Goal: Transaction & Acquisition: Purchase product/service

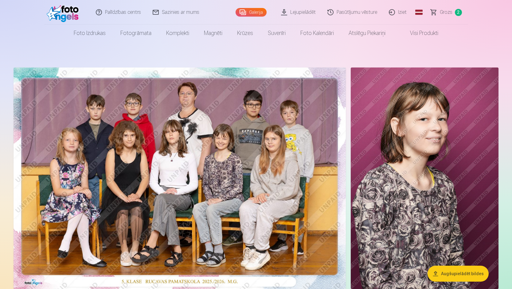
click at [441, 14] on span "Grozs" at bounding box center [446, 12] width 13 height 7
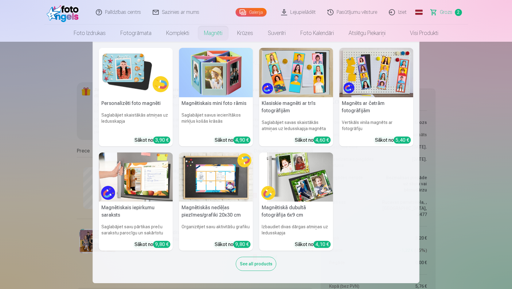
click at [145, 70] on img at bounding box center [136, 72] width 74 height 49
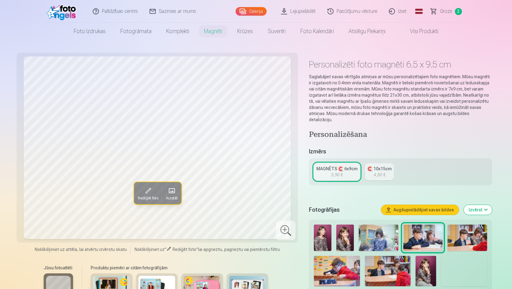
scroll to position [31, 0]
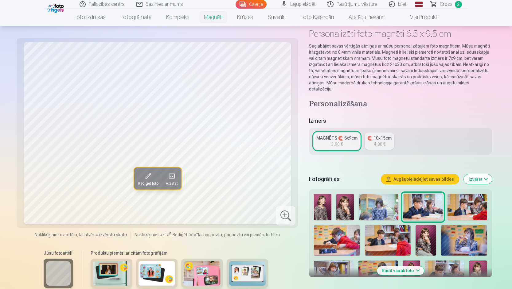
click at [393, 266] on button "Rādīt vairāk foto" at bounding box center [400, 270] width 47 height 9
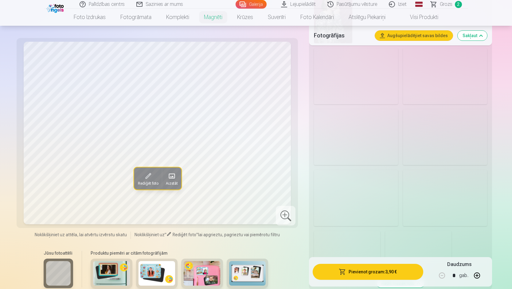
scroll to position [553, 0]
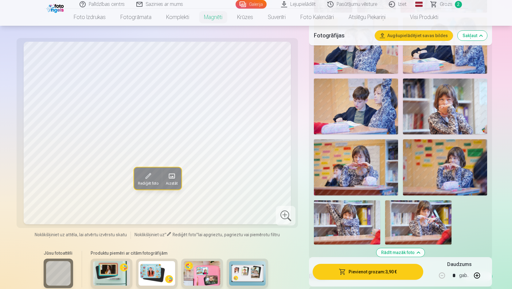
click at [440, 100] on img at bounding box center [445, 107] width 84 height 56
click at [447, 161] on img at bounding box center [445, 167] width 84 height 56
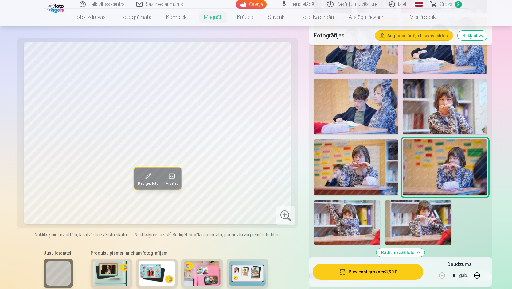
click at [329, 161] on img at bounding box center [356, 167] width 84 height 56
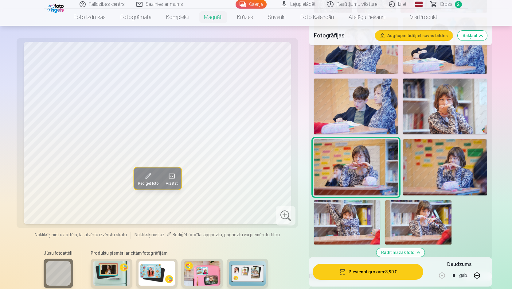
click at [353, 217] on img at bounding box center [347, 222] width 66 height 44
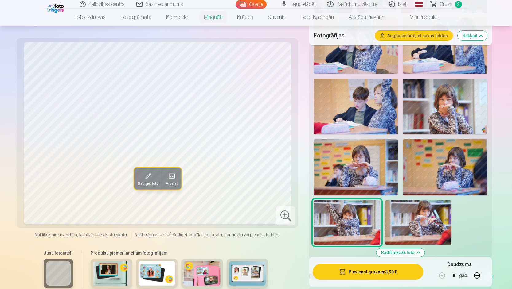
click at [407, 216] on img at bounding box center [418, 222] width 66 height 44
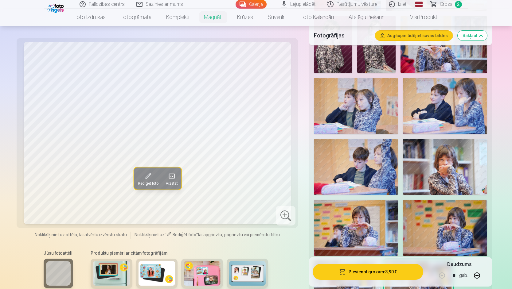
scroll to position [491, 0]
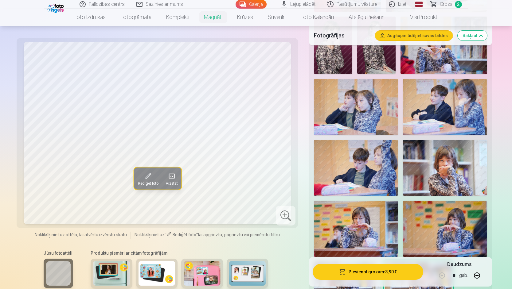
click at [436, 177] on img at bounding box center [445, 168] width 84 height 56
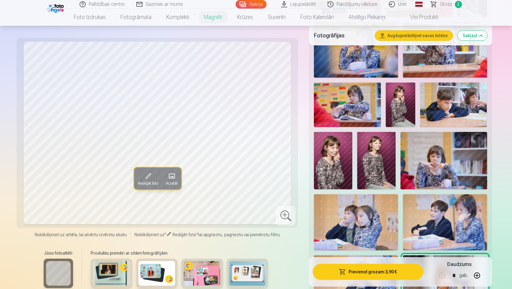
scroll to position [338, 0]
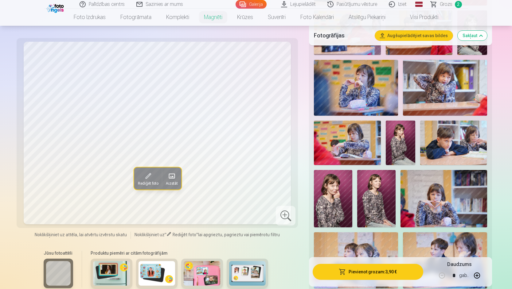
click at [426, 186] on img at bounding box center [443, 198] width 86 height 57
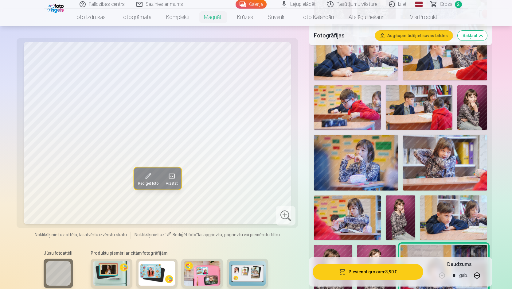
scroll to position [246, 0]
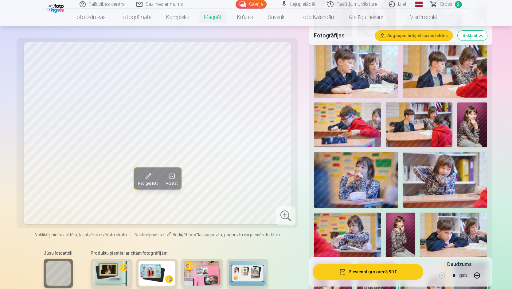
click at [363, 216] on img at bounding box center [347, 235] width 67 height 45
click at [446, 175] on img at bounding box center [445, 180] width 84 height 56
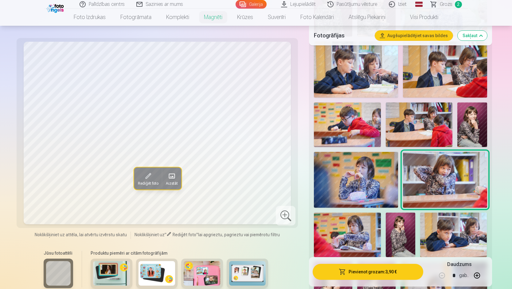
click at [378, 173] on img at bounding box center [356, 180] width 84 height 56
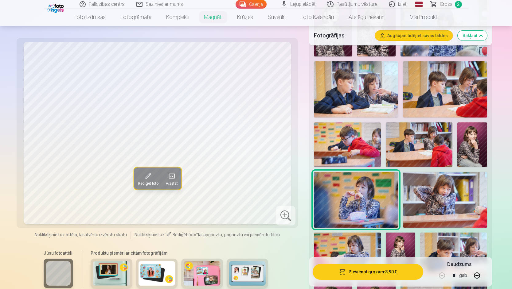
scroll to position [215, 0]
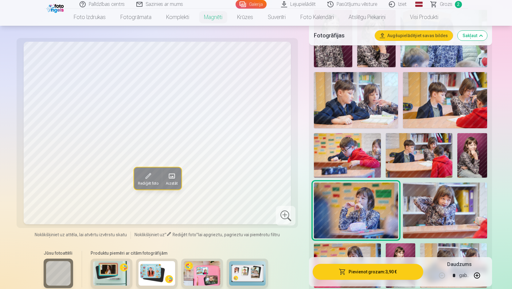
click at [471, 157] on img at bounding box center [472, 155] width 30 height 45
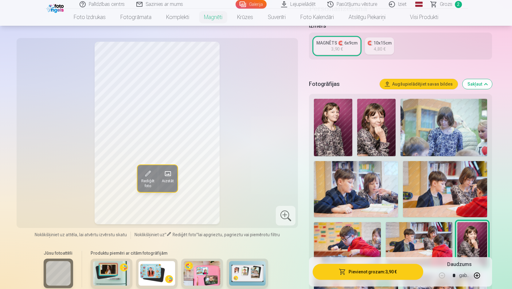
scroll to position [123, 0]
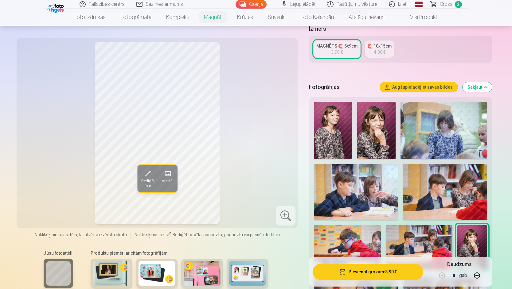
click at [344, 125] on img at bounding box center [333, 130] width 38 height 57
click at [377, 133] on img at bounding box center [376, 130] width 38 height 57
click at [336, 138] on img at bounding box center [333, 130] width 38 height 57
click at [439, 136] on img at bounding box center [443, 130] width 86 height 57
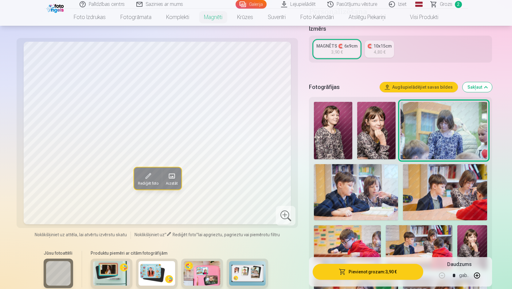
click at [336, 135] on img at bounding box center [333, 130] width 38 height 57
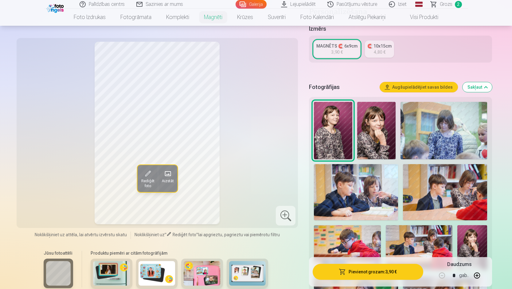
click at [383, 134] on img at bounding box center [376, 130] width 38 height 57
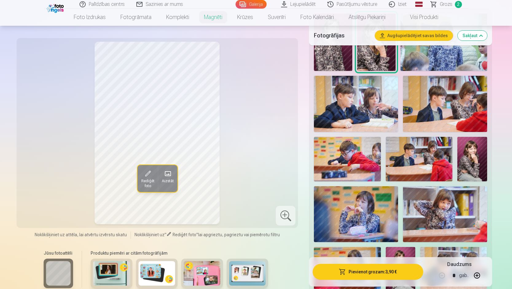
scroll to position [215, 0]
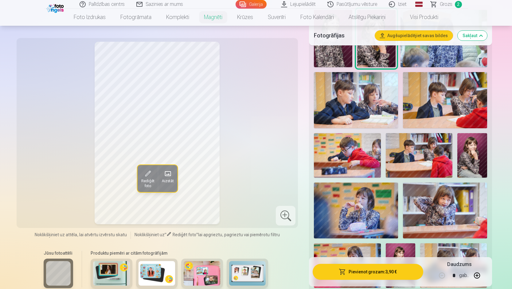
click at [469, 159] on img at bounding box center [472, 155] width 30 height 45
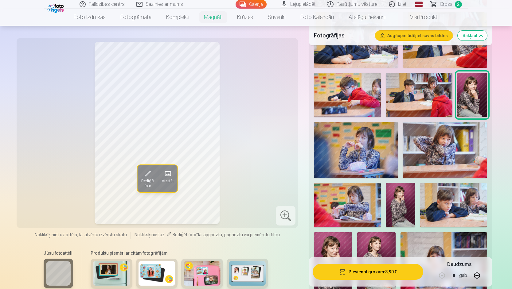
scroll to position [276, 0]
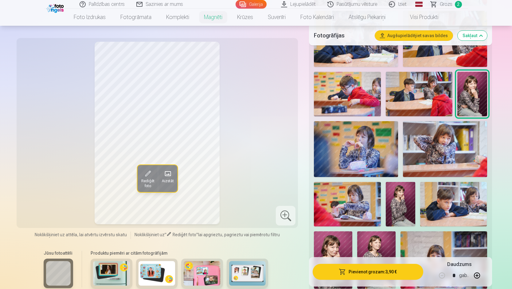
click at [434, 148] on img at bounding box center [445, 149] width 84 height 56
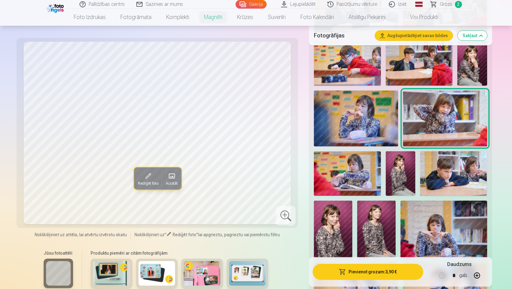
scroll to position [338, 0]
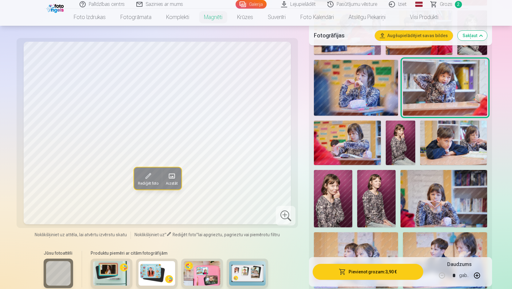
click at [333, 196] on img at bounding box center [333, 199] width 38 height 58
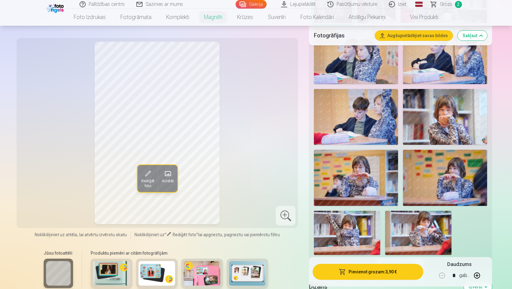
scroll to position [553, 0]
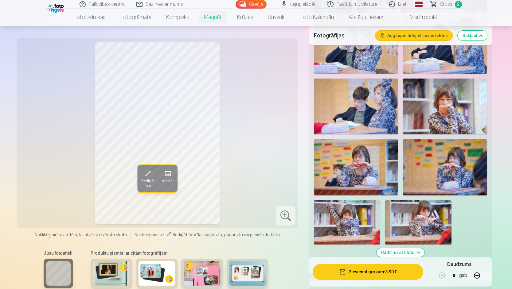
click at [444, 161] on img at bounding box center [445, 167] width 84 height 56
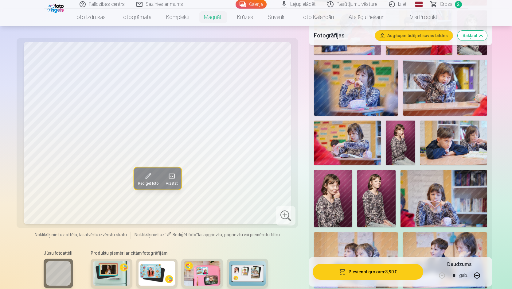
scroll to position [307, 0]
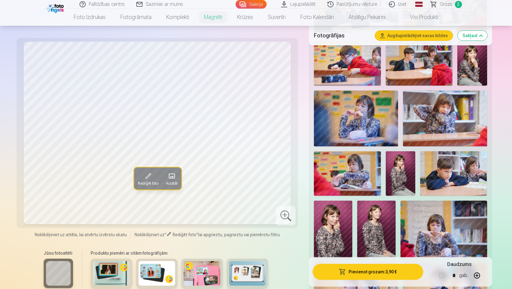
click at [434, 115] on img at bounding box center [445, 119] width 84 height 56
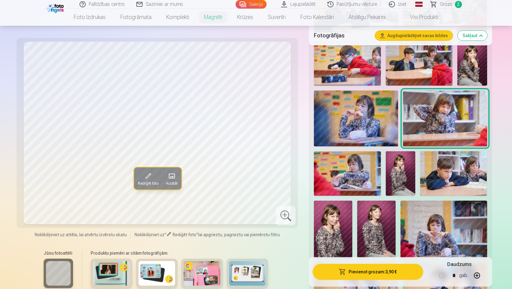
click at [367, 117] on img at bounding box center [356, 119] width 84 height 56
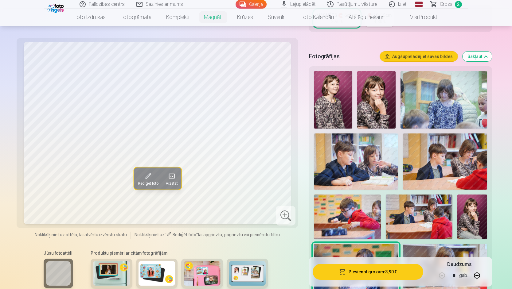
scroll to position [123, 0]
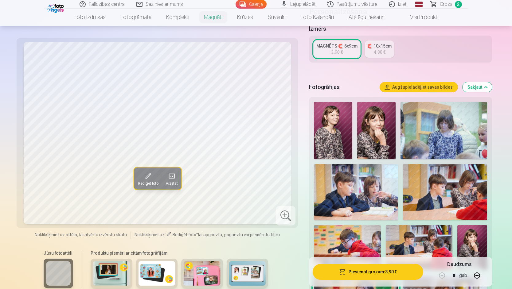
click at [327, 131] on img at bounding box center [333, 130] width 38 height 57
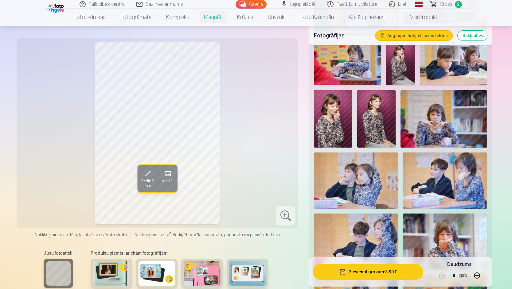
scroll to position [430, 0]
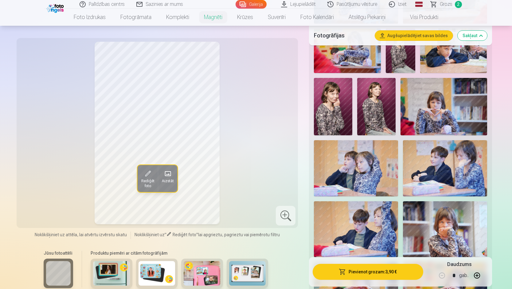
click at [453, 105] on img at bounding box center [443, 106] width 86 height 57
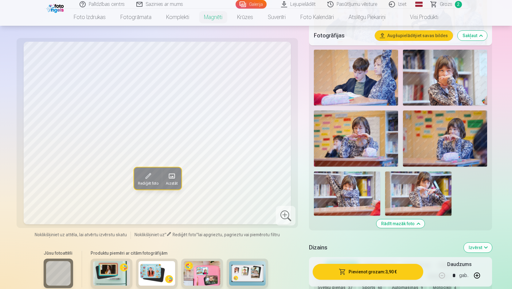
scroll to position [583, 0]
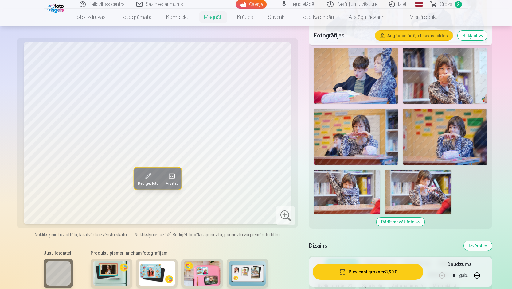
click at [448, 133] on img at bounding box center [445, 137] width 84 height 56
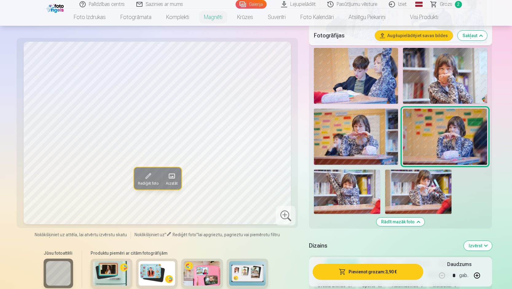
click at [434, 82] on img at bounding box center [445, 76] width 84 height 56
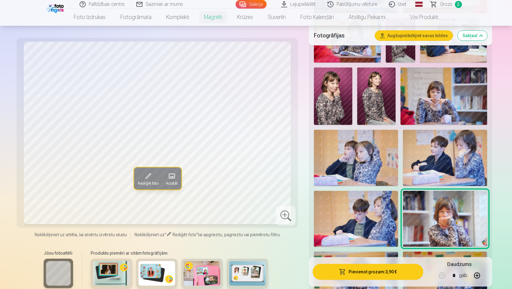
scroll to position [430, 0]
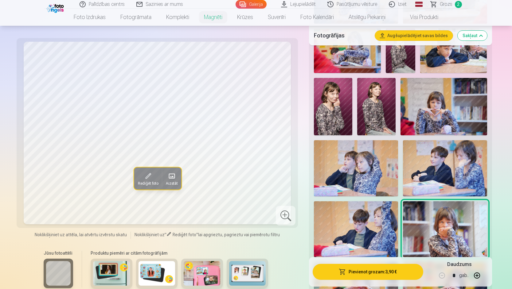
click at [435, 92] on img at bounding box center [443, 106] width 86 height 57
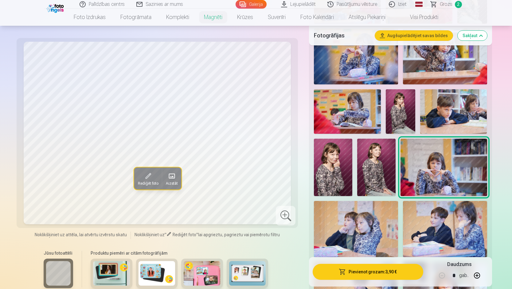
scroll to position [368, 0]
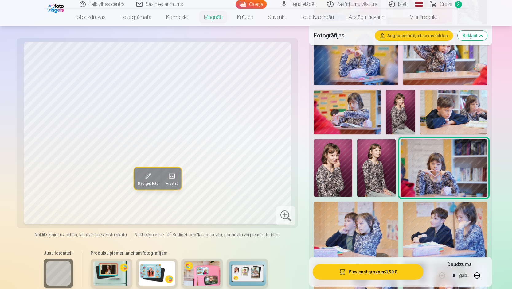
click at [357, 105] on img at bounding box center [347, 112] width 67 height 45
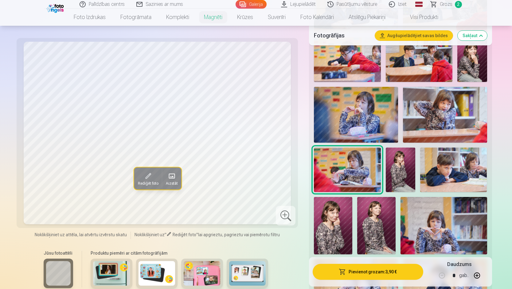
scroll to position [307, 0]
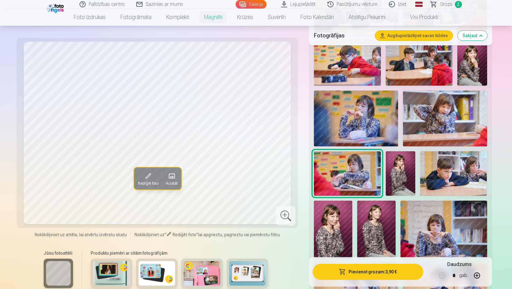
click at [439, 114] on img at bounding box center [445, 119] width 84 height 56
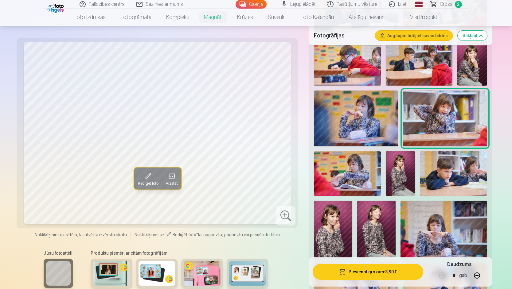
click at [370, 117] on img at bounding box center [356, 119] width 84 height 56
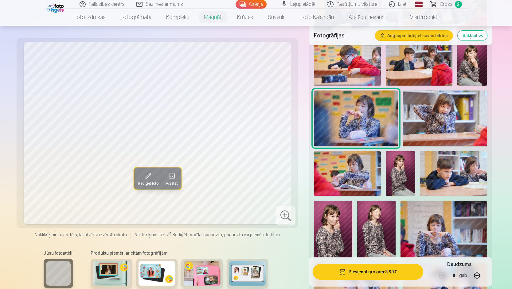
click at [370, 159] on img at bounding box center [347, 173] width 67 height 45
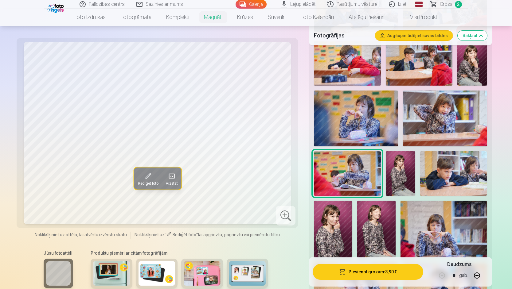
click at [444, 105] on img at bounding box center [445, 119] width 84 height 56
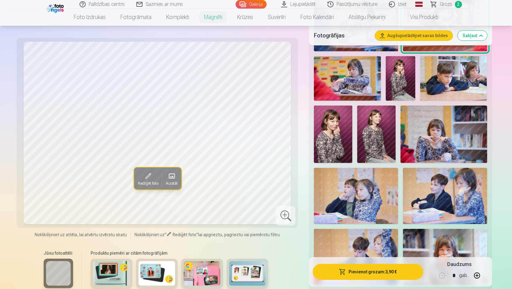
scroll to position [399, 0]
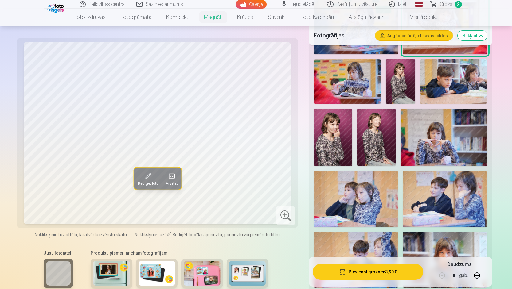
click at [431, 141] on img at bounding box center [443, 137] width 86 height 57
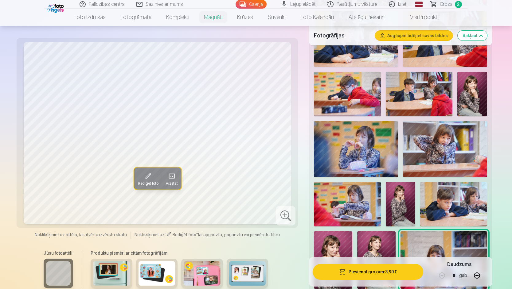
scroll to position [368, 0]
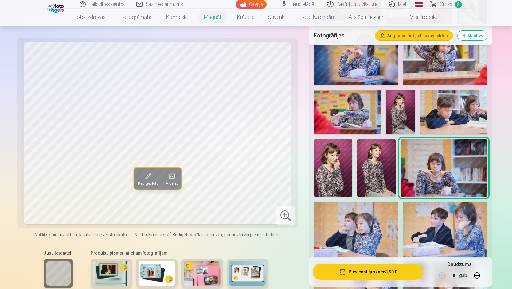
click at [372, 149] on img at bounding box center [376, 168] width 38 height 58
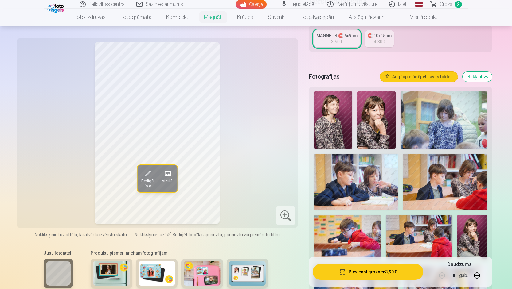
scroll to position [92, 0]
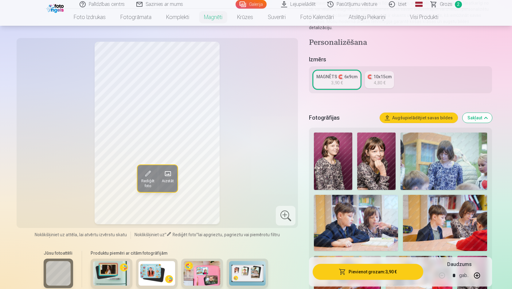
click at [329, 163] on img at bounding box center [333, 161] width 38 height 57
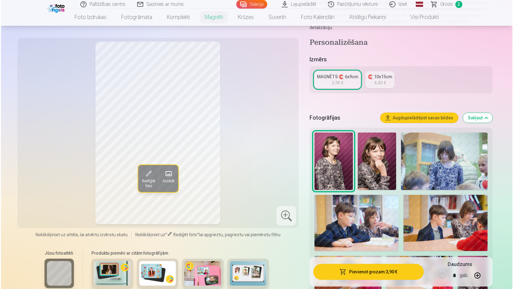
scroll to position [246, 0]
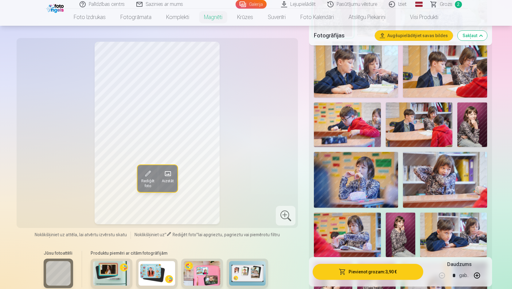
click at [365, 269] on button "Pievienot grozam : 3,90 €" at bounding box center [368, 272] width 110 height 16
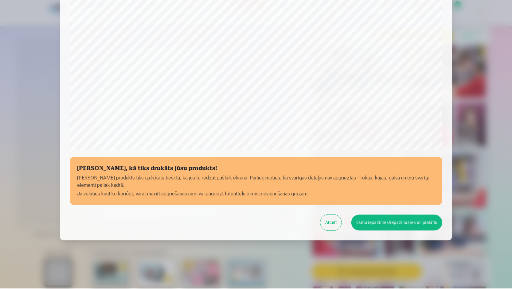
scroll to position [153, 0]
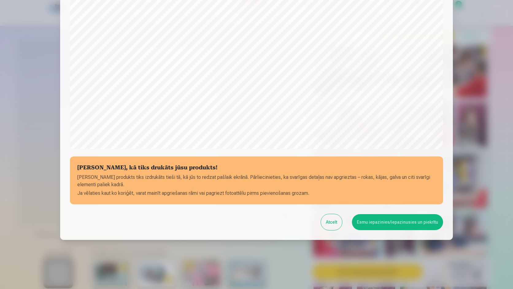
click at [403, 220] on button "Esmu iepazinies/iepazinusies un piekrītu" at bounding box center [397, 222] width 91 height 16
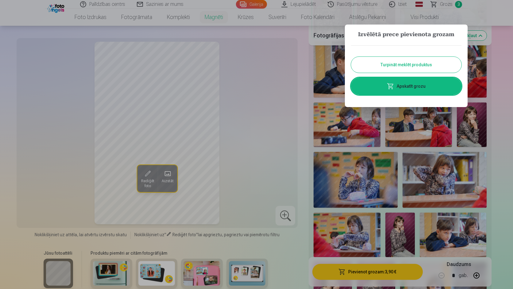
click at [414, 84] on link "Apskatīt grozu" at bounding box center [406, 86] width 111 height 17
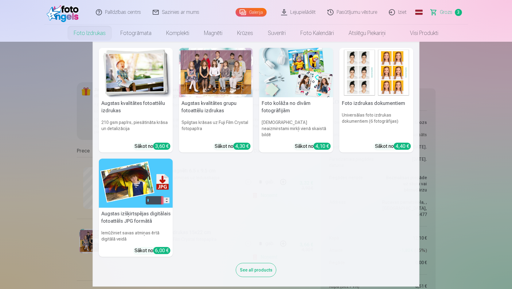
click at [125, 78] on img at bounding box center [136, 72] width 74 height 49
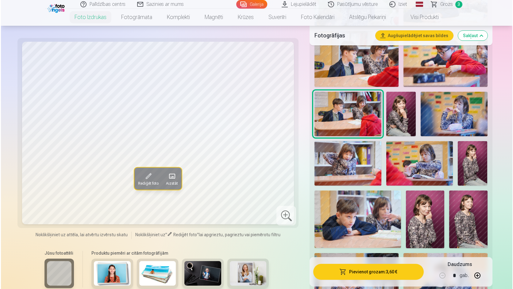
scroll to position [338, 0]
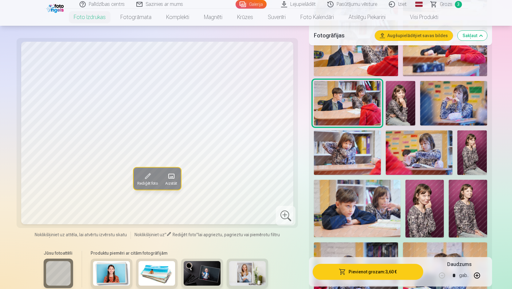
click at [339, 157] on img at bounding box center [347, 152] width 67 height 45
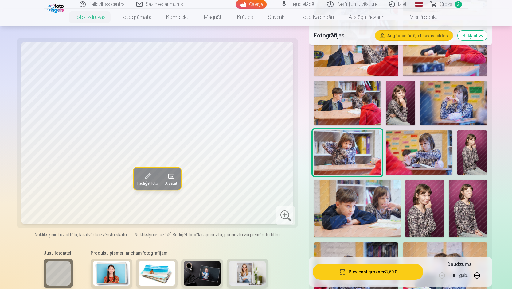
click at [352, 273] on button "Pievienot grozam : 3,60 €" at bounding box center [368, 272] width 110 height 16
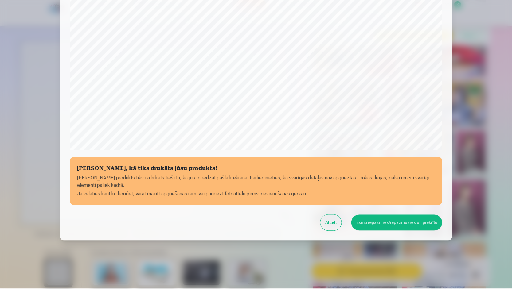
scroll to position [153, 0]
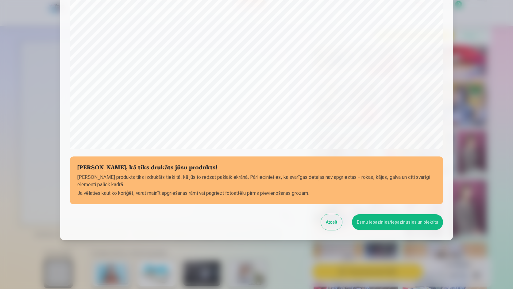
click at [379, 224] on button "Esmu iepazinies/iepazinusies un piekrītu" at bounding box center [397, 222] width 91 height 16
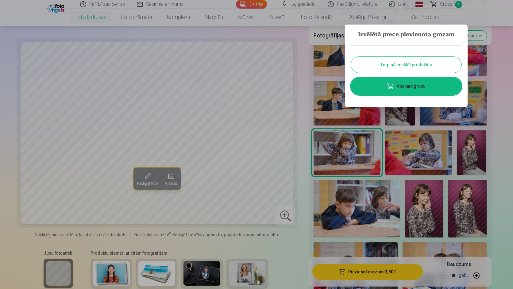
click at [390, 64] on button "Turpināt meklēt produktus" at bounding box center [406, 65] width 111 height 16
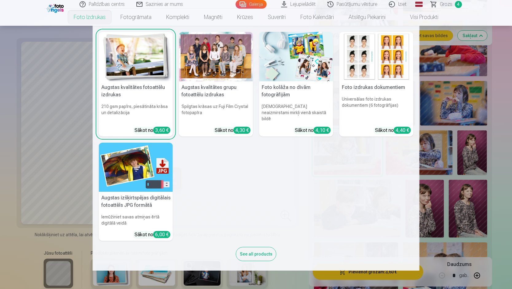
click at [126, 72] on img at bounding box center [136, 56] width 74 height 49
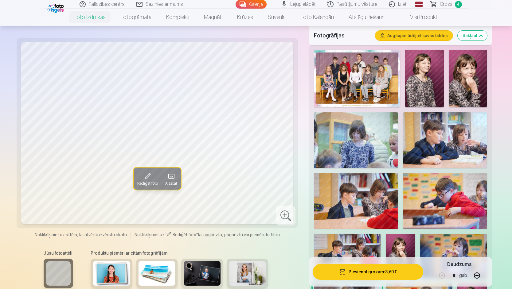
scroll to position [184, 0]
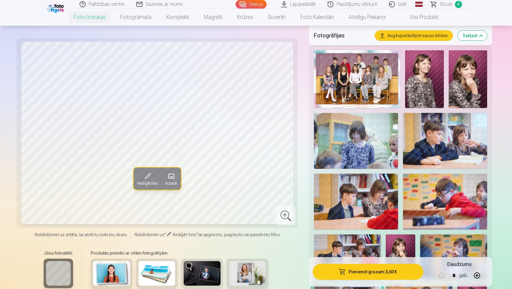
click at [428, 72] on img at bounding box center [424, 79] width 38 height 58
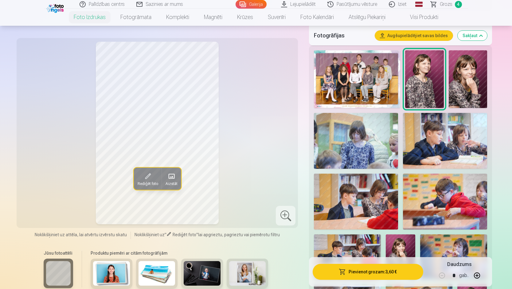
click at [463, 84] on img at bounding box center [468, 79] width 38 height 58
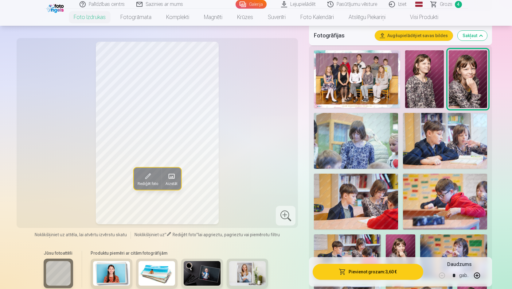
click at [352, 125] on img at bounding box center [356, 141] width 84 height 56
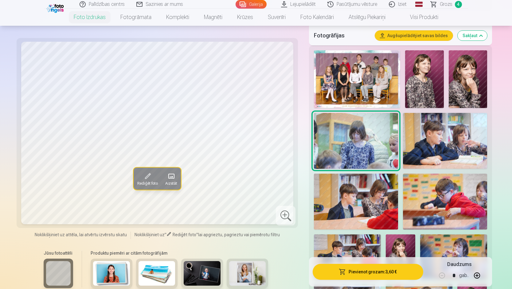
click at [445, 141] on img at bounding box center [445, 141] width 84 height 56
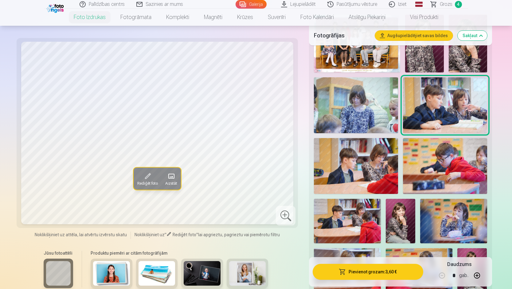
scroll to position [276, 0]
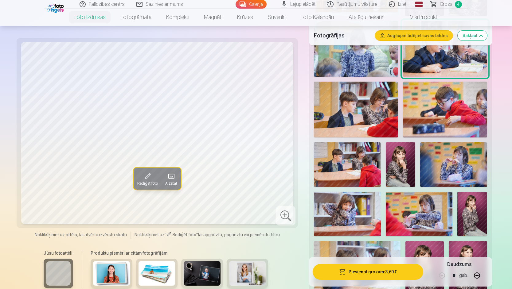
click at [398, 171] on img at bounding box center [401, 164] width 30 height 45
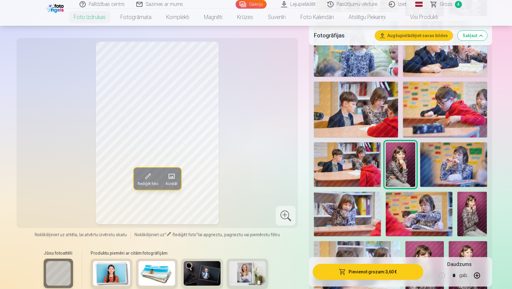
click at [451, 167] on img at bounding box center [453, 164] width 67 height 45
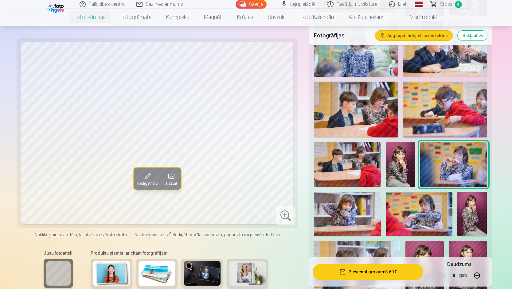
click at [342, 216] on img at bounding box center [347, 214] width 67 height 45
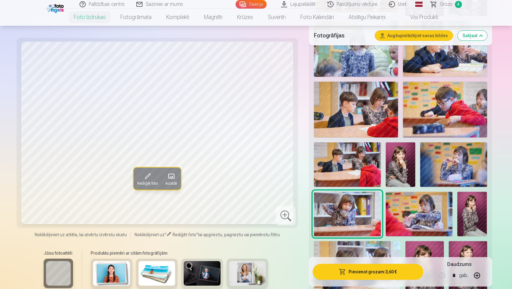
click at [422, 211] on img at bounding box center [419, 214] width 67 height 45
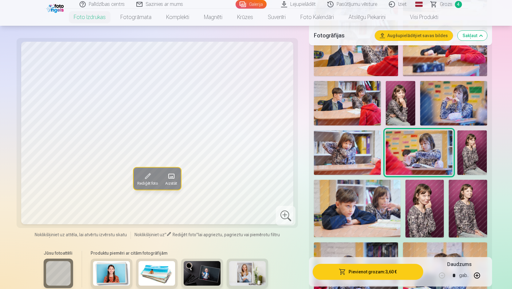
scroll to position [368, 0]
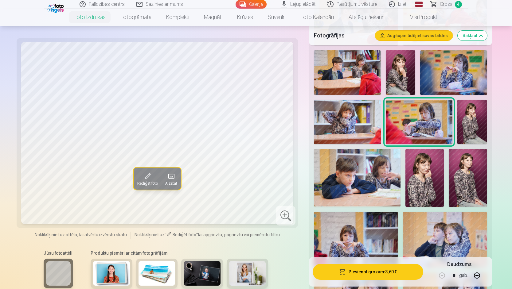
click at [469, 118] on img at bounding box center [472, 122] width 30 height 45
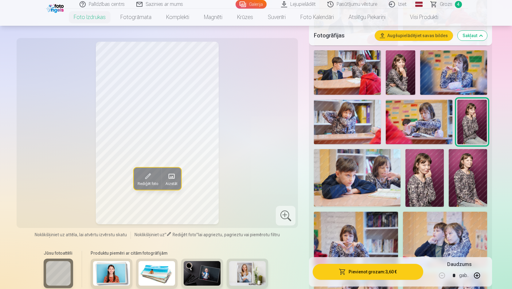
click at [431, 180] on img at bounding box center [424, 178] width 38 height 58
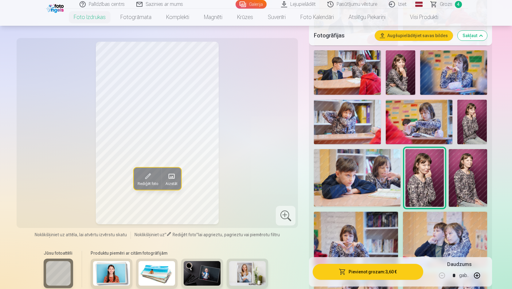
click at [468, 173] on img at bounding box center [468, 178] width 38 height 58
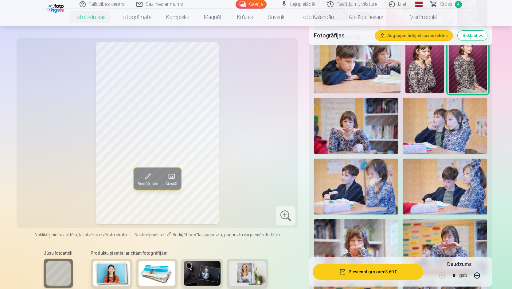
scroll to position [583, 0]
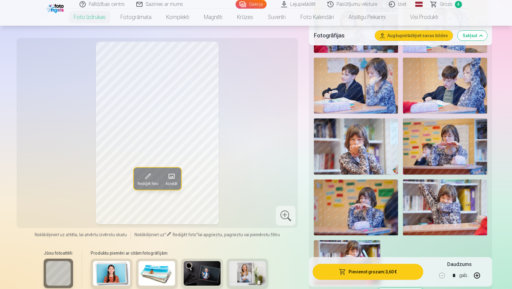
click at [370, 145] on img at bounding box center [356, 147] width 84 height 56
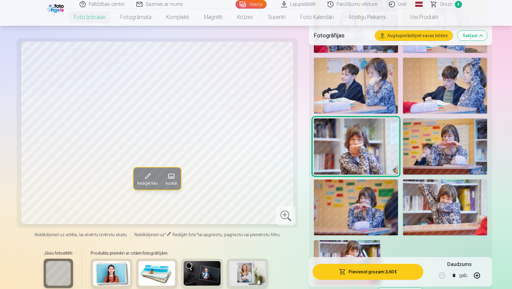
click at [422, 145] on img at bounding box center [445, 147] width 84 height 56
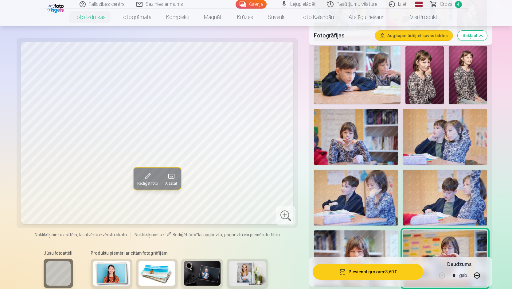
scroll to position [461, 0]
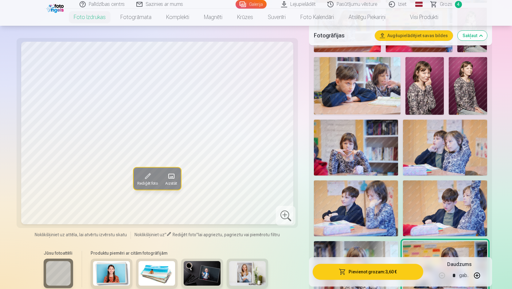
click at [356, 146] on img at bounding box center [356, 148] width 84 height 56
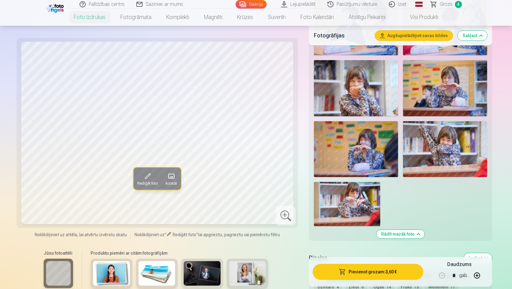
scroll to position [645, 0]
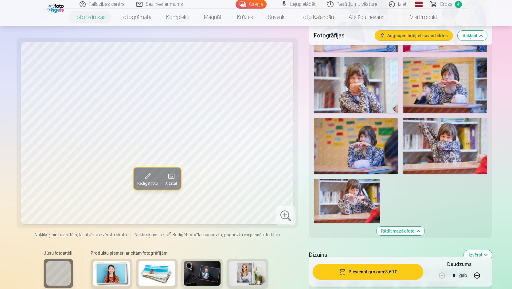
click at [375, 153] on img at bounding box center [356, 146] width 84 height 56
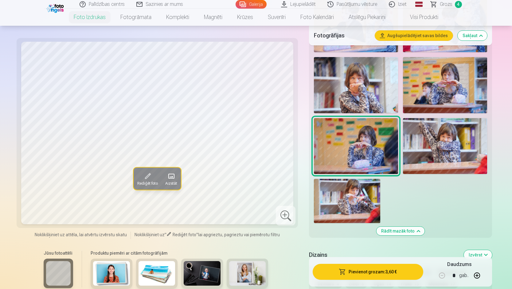
click at [462, 157] on img at bounding box center [445, 146] width 84 height 56
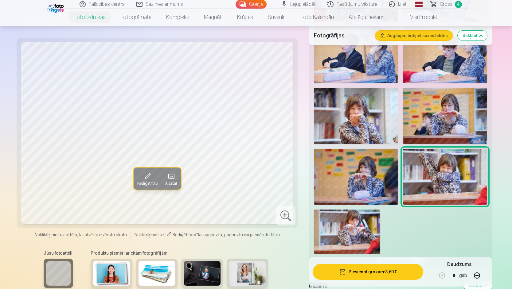
scroll to position [583, 0]
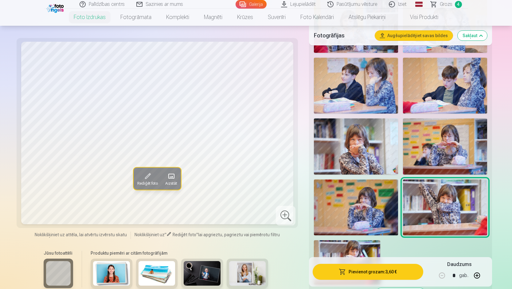
click at [456, 80] on img at bounding box center [445, 86] width 84 height 56
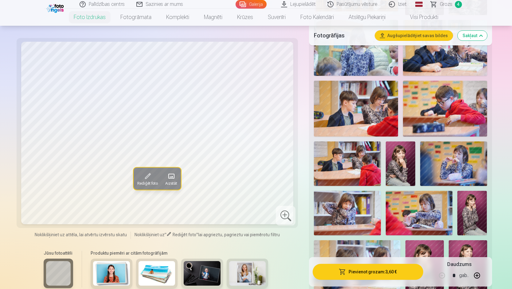
scroll to position [276, 0]
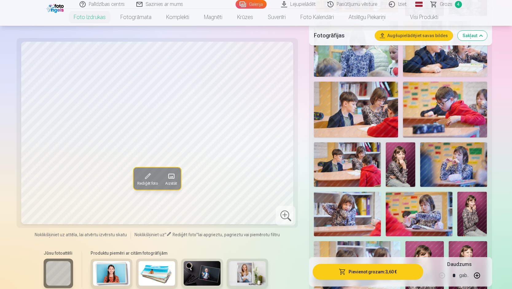
click at [401, 158] on img at bounding box center [401, 164] width 30 height 45
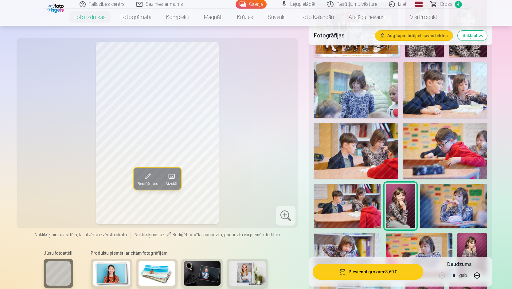
scroll to position [246, 0]
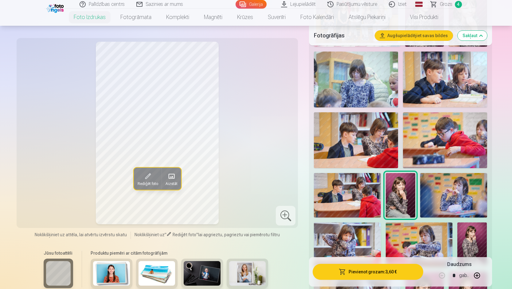
click at [363, 83] on img at bounding box center [356, 80] width 84 height 56
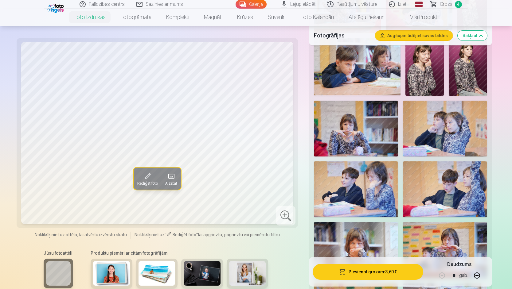
scroll to position [461, 0]
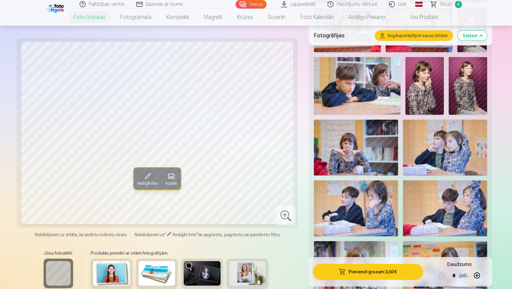
click at [450, 2] on span "Grozs" at bounding box center [446, 4] width 13 height 7
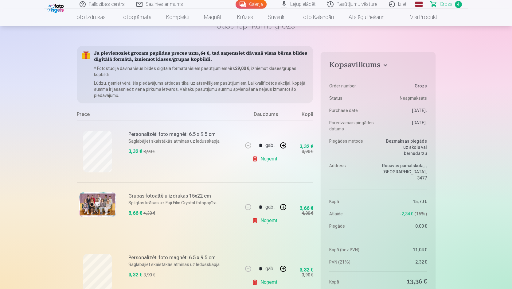
scroll to position [31, 0]
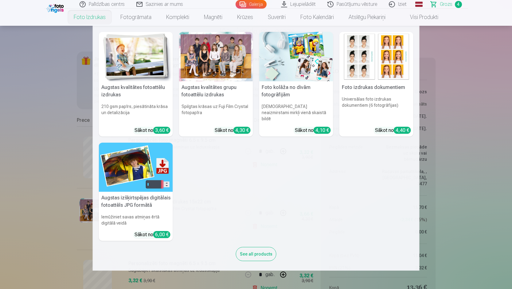
click at [115, 49] on img at bounding box center [136, 56] width 74 height 49
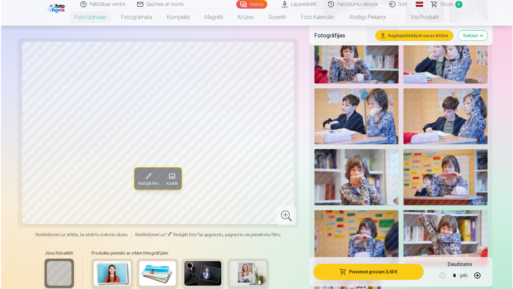
scroll to position [583, 0]
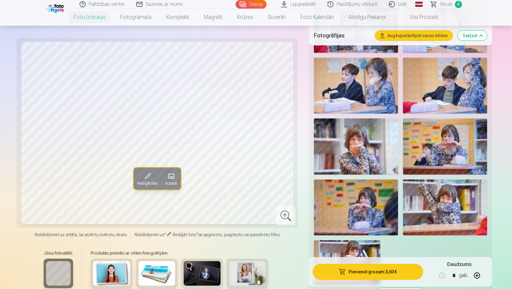
click at [352, 140] on img at bounding box center [356, 147] width 84 height 56
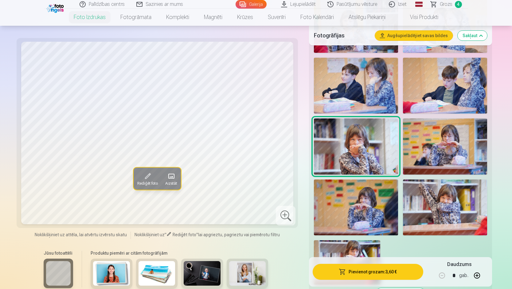
click at [352, 275] on button "Pievienot grozam : 3,60 €" at bounding box center [368, 272] width 110 height 16
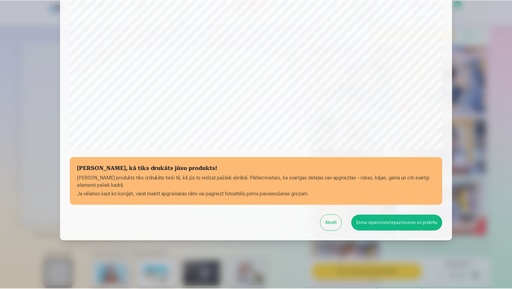
scroll to position [153, 0]
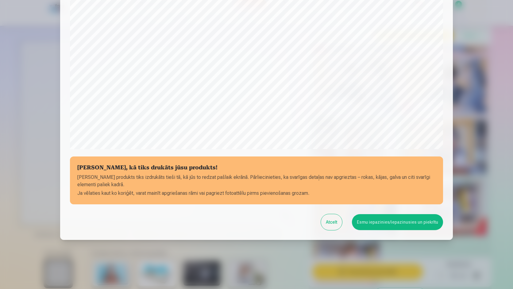
click at [401, 222] on button "Esmu iepazinies/iepazinusies un piekrītu" at bounding box center [397, 222] width 91 height 16
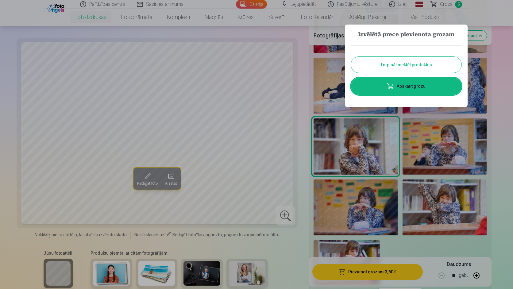
click at [370, 65] on button "Turpināt meklēt produktus" at bounding box center [406, 65] width 111 height 16
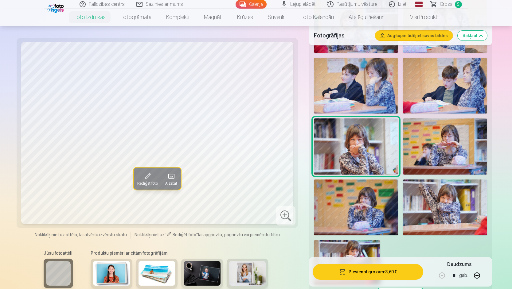
click at [454, 148] on img at bounding box center [445, 147] width 84 height 56
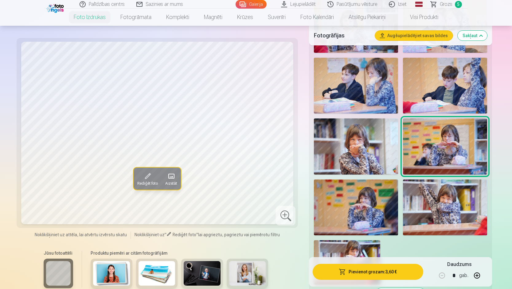
click at [350, 209] on img at bounding box center [356, 208] width 84 height 56
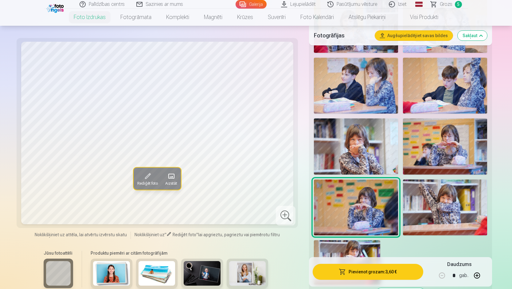
click at [354, 143] on img at bounding box center [356, 147] width 84 height 56
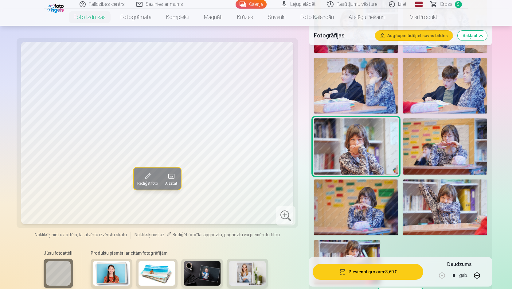
click at [457, 211] on img at bounding box center [445, 208] width 84 height 56
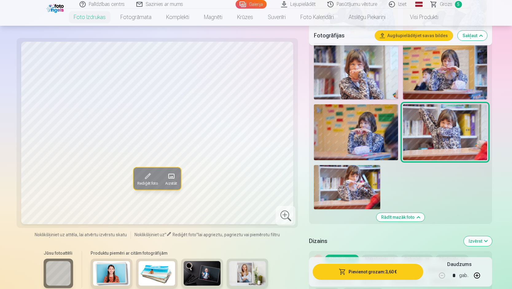
scroll to position [675, 0]
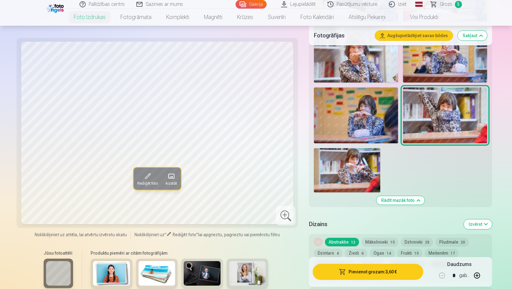
click at [361, 167] on img at bounding box center [347, 170] width 66 height 44
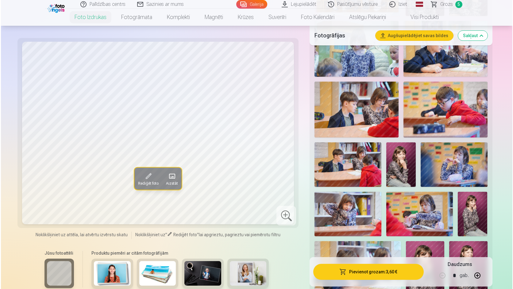
scroll to position [215, 0]
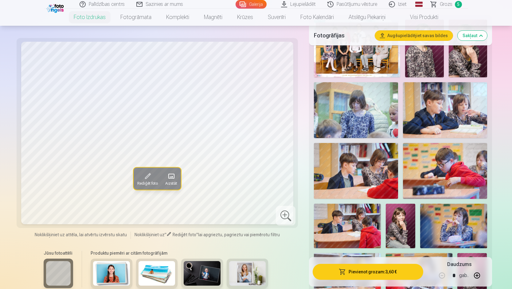
click at [366, 109] on img at bounding box center [356, 110] width 84 height 56
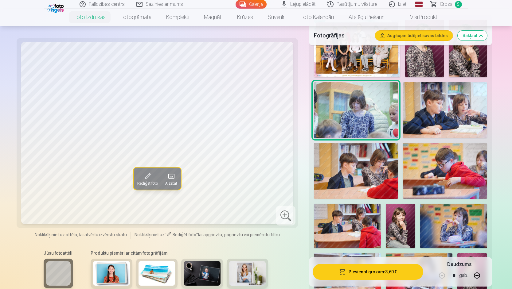
click at [368, 272] on button "Pievienot grozam : 3,60 €" at bounding box center [368, 272] width 110 height 16
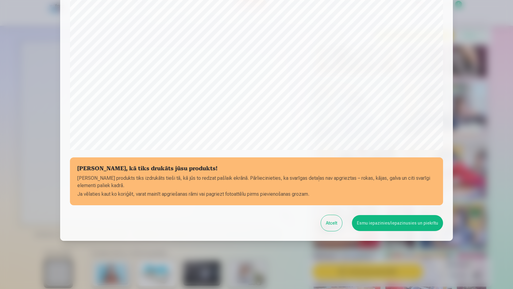
scroll to position [153, 0]
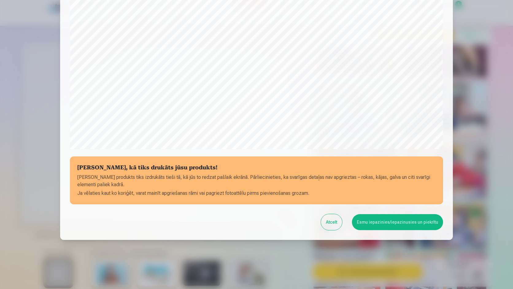
click at [399, 223] on button "Esmu iepazinies/iepazinusies un piekrītu" at bounding box center [397, 222] width 91 height 16
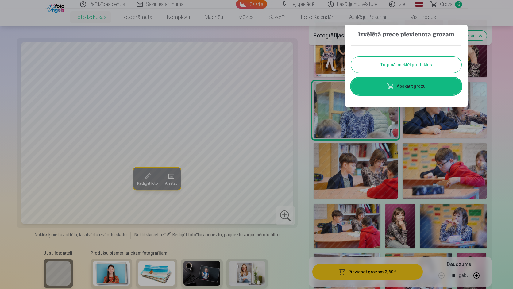
click at [412, 89] on link "Apskatīt grozu" at bounding box center [406, 86] width 111 height 17
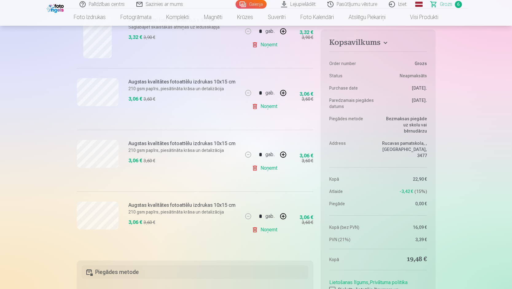
scroll to position [276, 0]
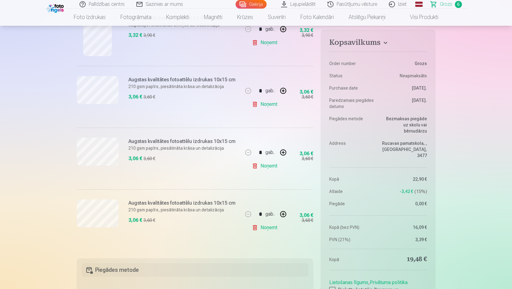
click at [268, 106] on link "Noņemt" at bounding box center [266, 104] width 28 height 12
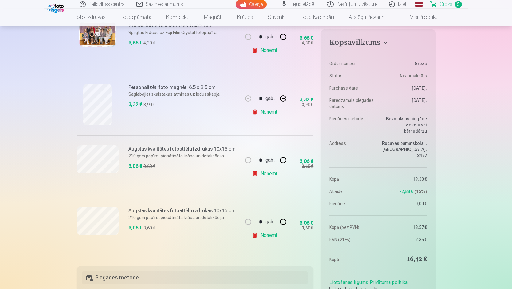
scroll to position [184, 0]
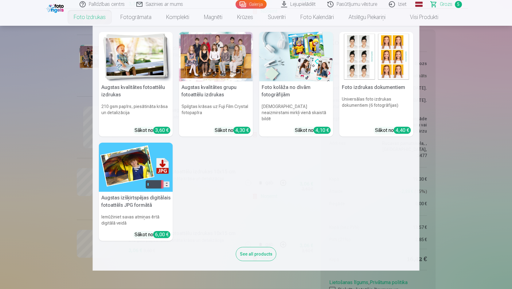
click at [93, 19] on link "Foto izdrukas" at bounding box center [89, 17] width 47 height 17
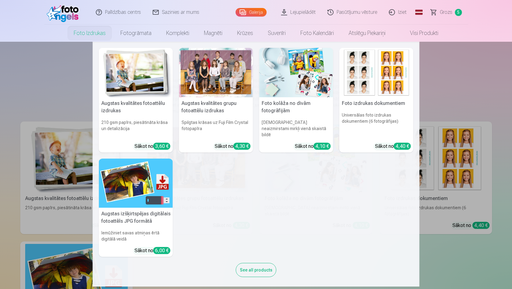
click at [135, 88] on img at bounding box center [136, 72] width 74 height 49
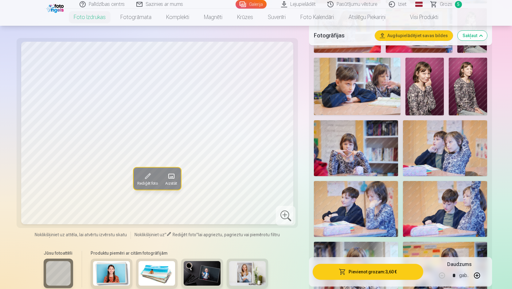
scroll to position [461, 0]
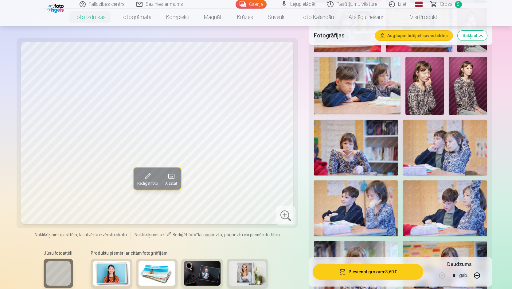
click at [368, 165] on img at bounding box center [356, 148] width 84 height 56
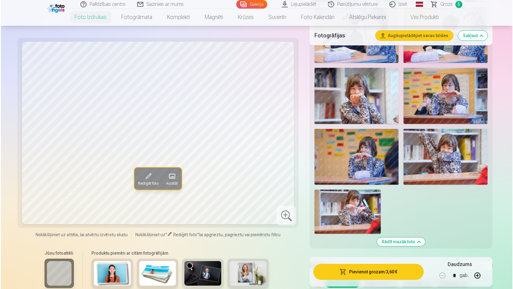
scroll to position [645, 0]
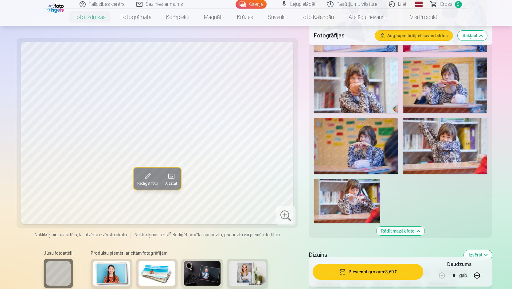
click at [342, 200] on img at bounding box center [347, 201] width 66 height 44
click at [369, 145] on img at bounding box center [356, 146] width 84 height 56
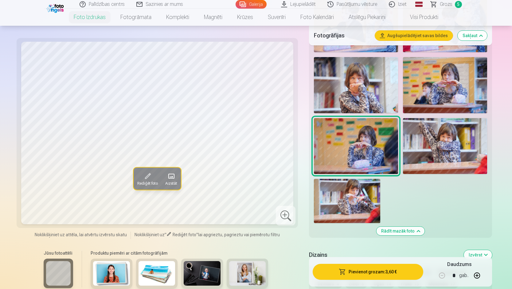
click at [376, 270] on button "Pievienot grozam : 3,60 €" at bounding box center [368, 272] width 110 height 16
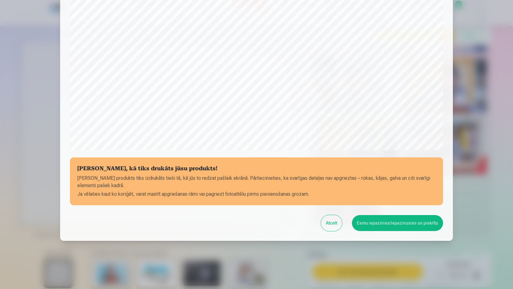
scroll to position [153, 0]
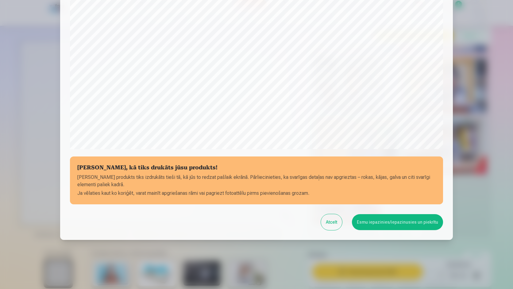
click at [414, 224] on button "Esmu iepazinies/iepazinusies un piekrītu" at bounding box center [397, 222] width 91 height 16
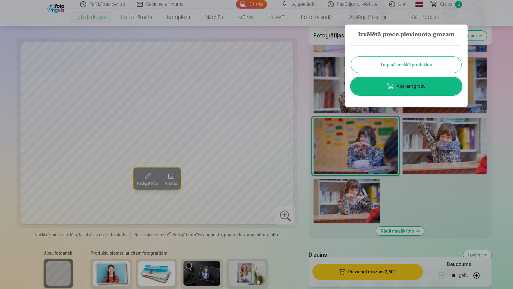
click at [406, 84] on link "Apskatīt grozu" at bounding box center [406, 86] width 111 height 17
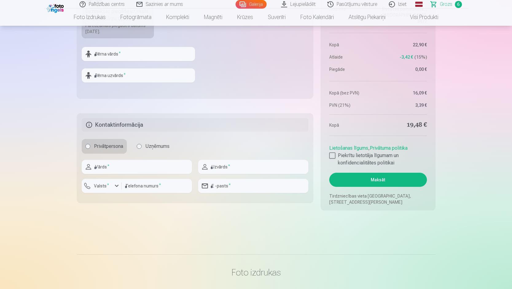
scroll to position [553, 0]
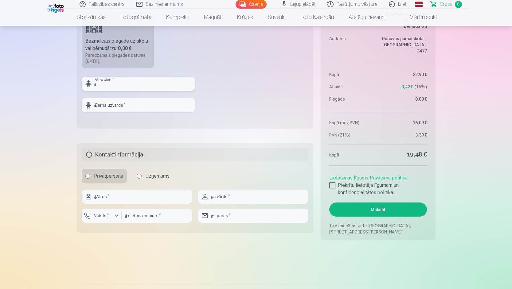
click at [125, 83] on input "text" at bounding box center [138, 84] width 113 height 14
type input "*"
type input "*****"
click at [124, 106] on input "text" at bounding box center [138, 105] width 113 height 14
type input "********"
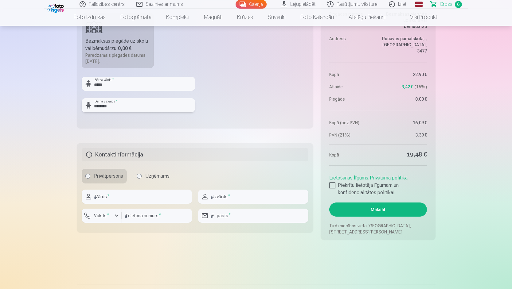
type input "*****"
type input "********"
type input "**********"
click at [100, 218] on label "Valsts *" at bounding box center [101, 216] width 20 height 6
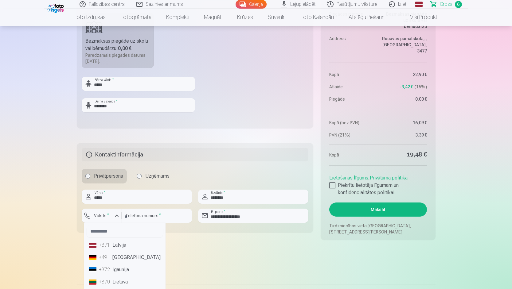
click at [112, 245] on li "+371 Latvija" at bounding box center [125, 245] width 76 height 12
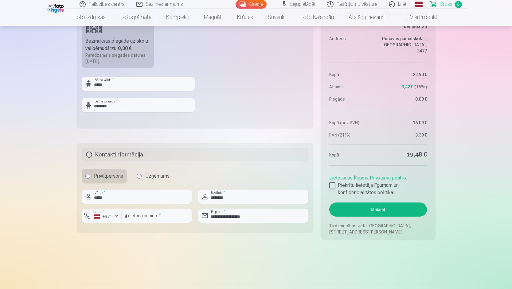
click at [334, 186] on div at bounding box center [332, 185] width 6 height 6
click at [378, 208] on button "Maksāt" at bounding box center [377, 210] width 97 height 14
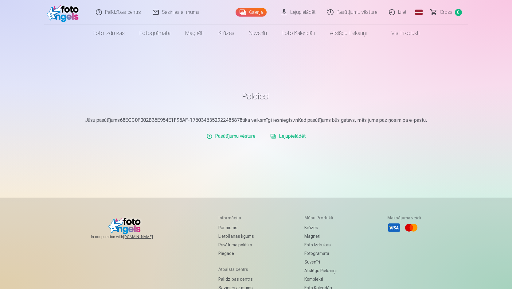
click at [400, 11] on link "Iziet" at bounding box center [397, 12] width 29 height 25
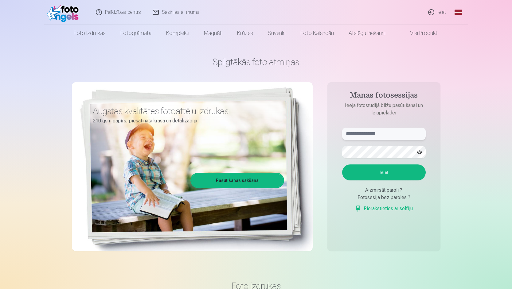
click at [400, 134] on input "text" at bounding box center [384, 134] width 84 height 12
type input "**********"
click at [406, 176] on button "Ieiet" at bounding box center [384, 173] width 84 height 16
